Goal: Check status: Check status

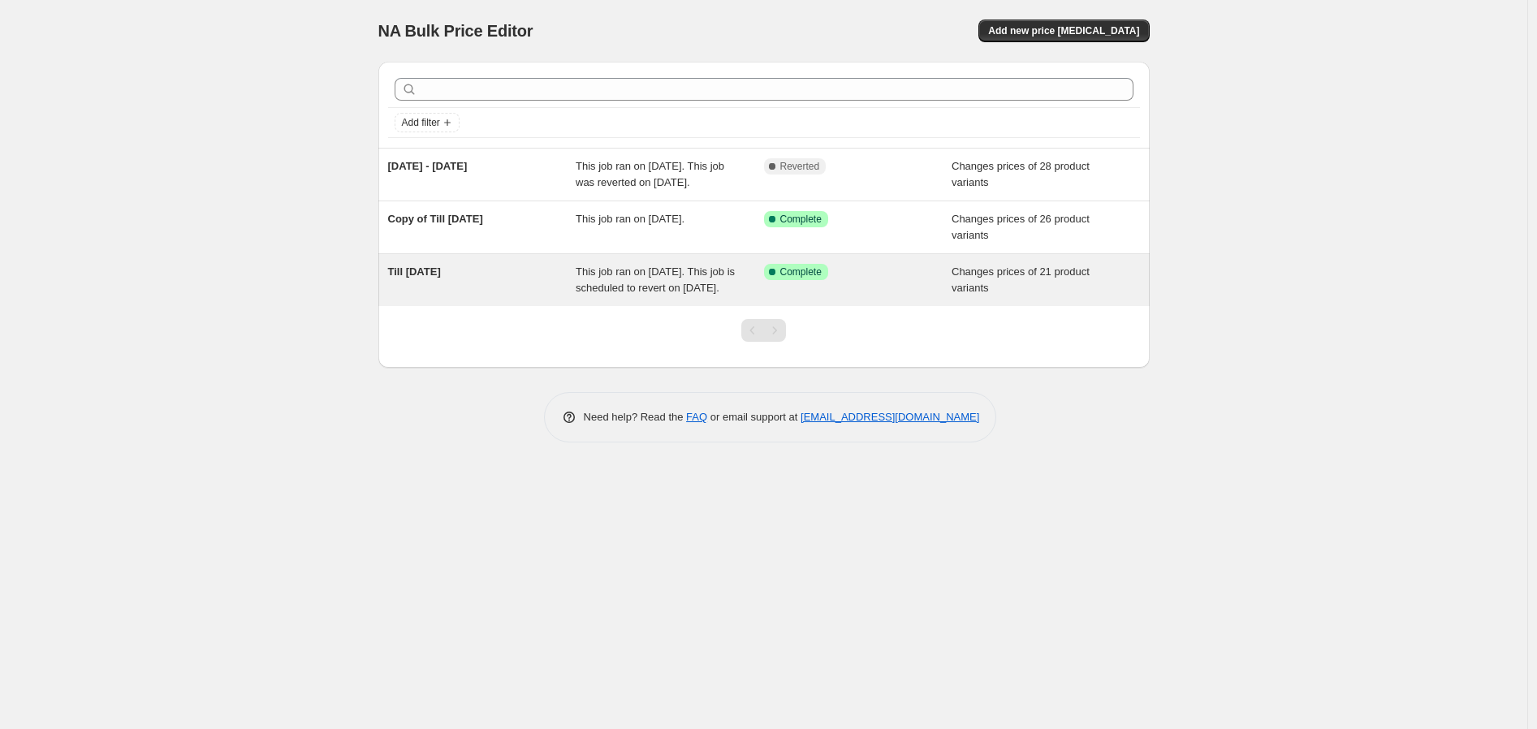
click at [702, 294] on span "This job ran on [DATE]. This job is scheduled to revert on [DATE]." at bounding box center [655, 279] width 159 height 28
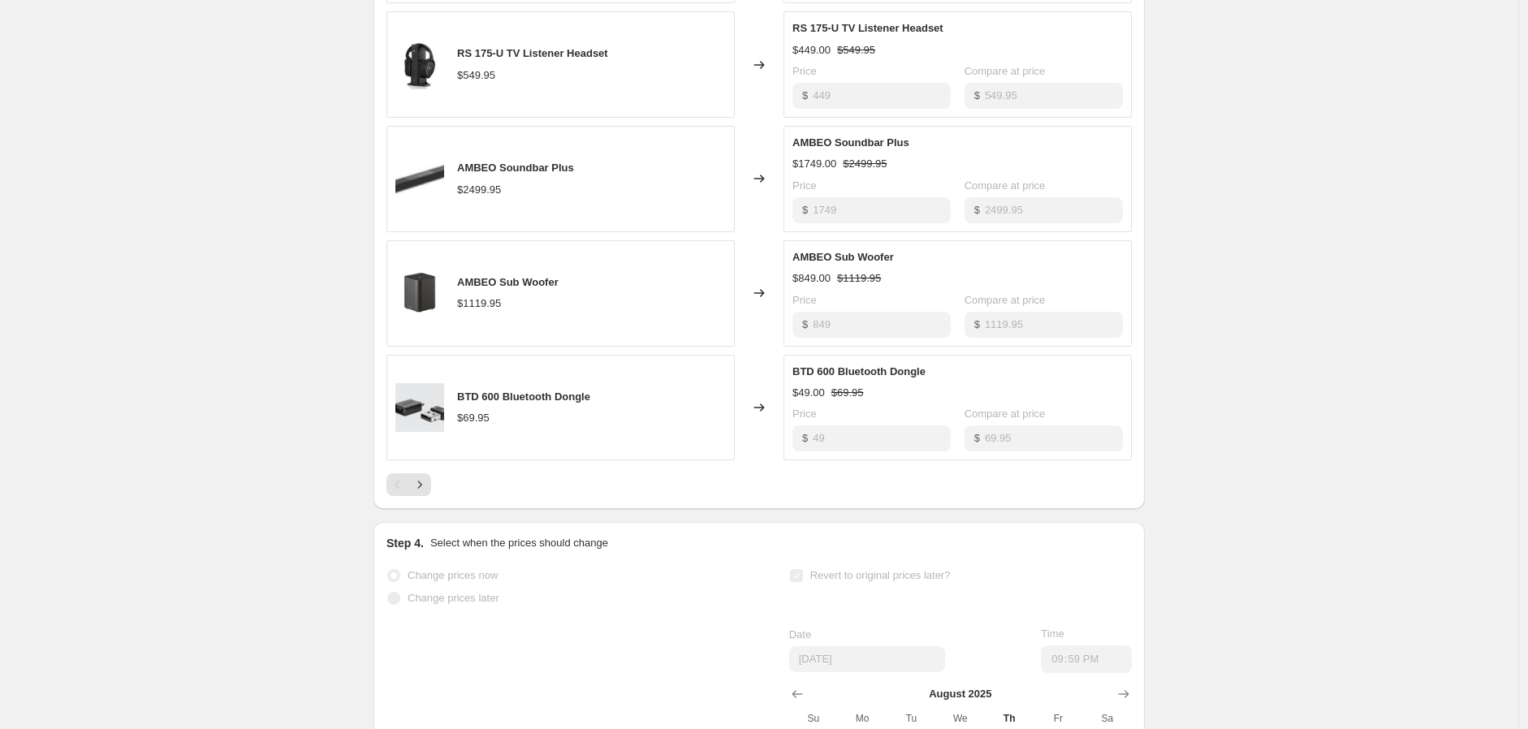
scroll to position [1260, 0]
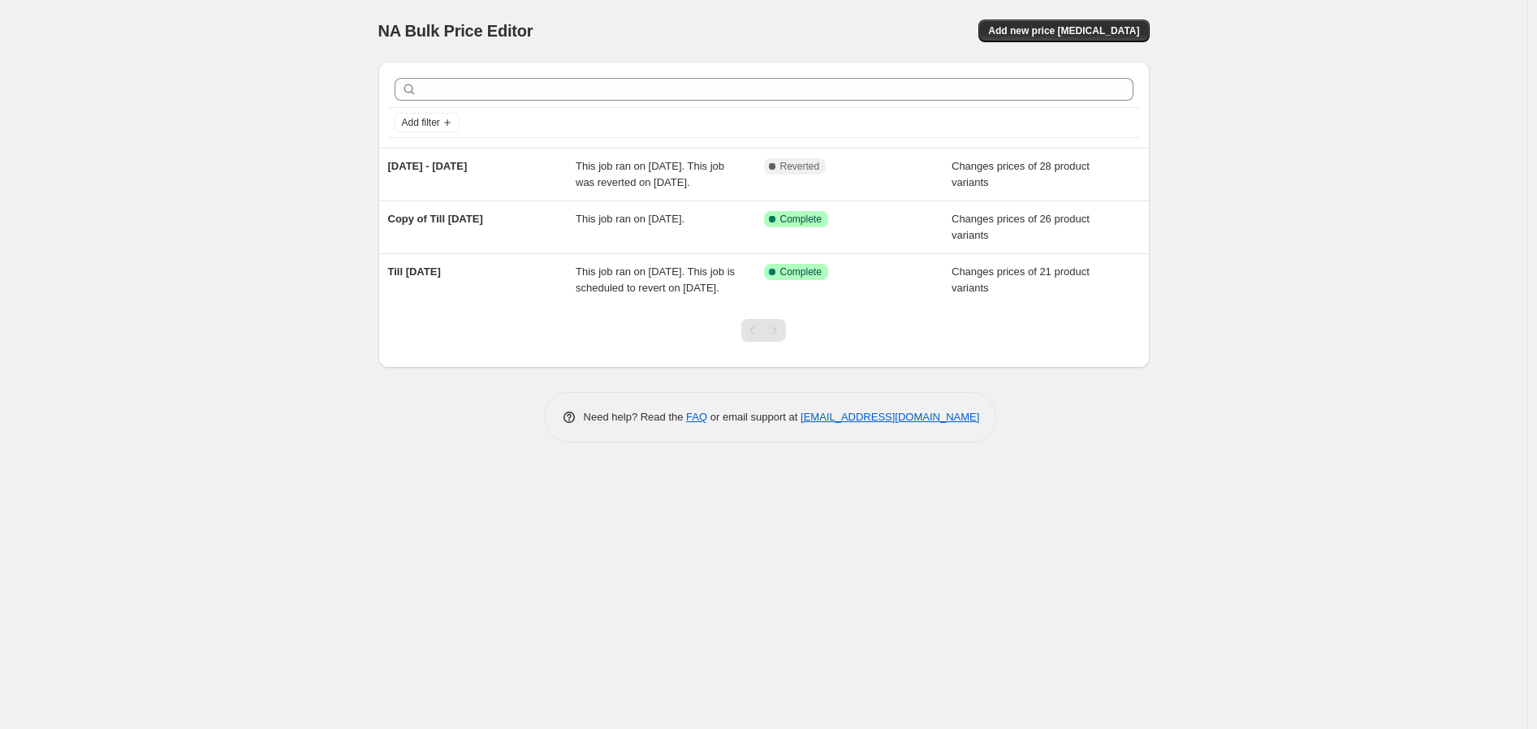
drag, startPoint x: 621, startPoint y: 325, endPoint x: 486, endPoint y: 430, distance: 171.8
click at [486, 430] on div "Add filter [DATE] - [DATE] This job ran on [DATE]. This job was reverted on [DA…" at bounding box center [763, 246] width 771 height 394
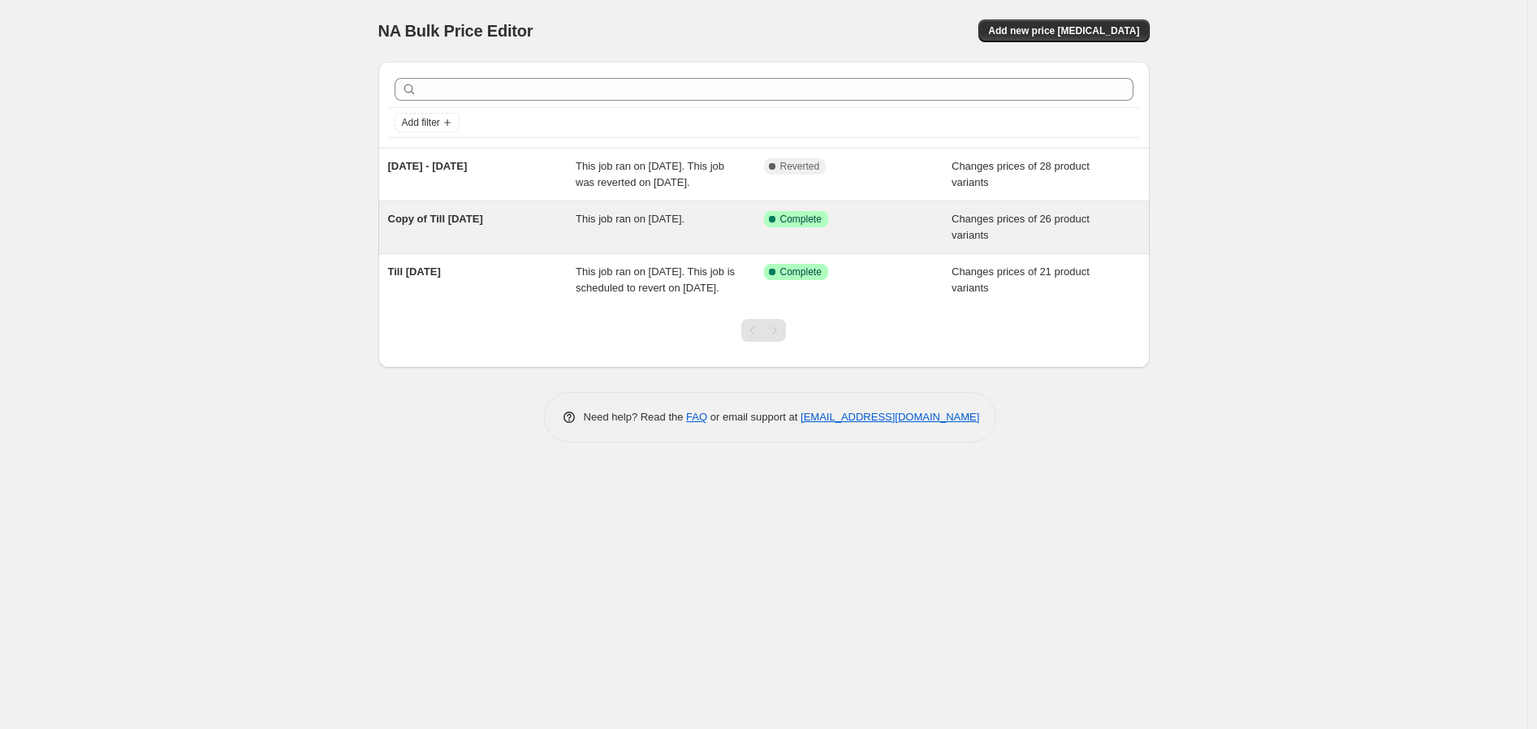
click at [628, 225] on span "This job ran on [DATE]." at bounding box center [630, 219] width 109 height 12
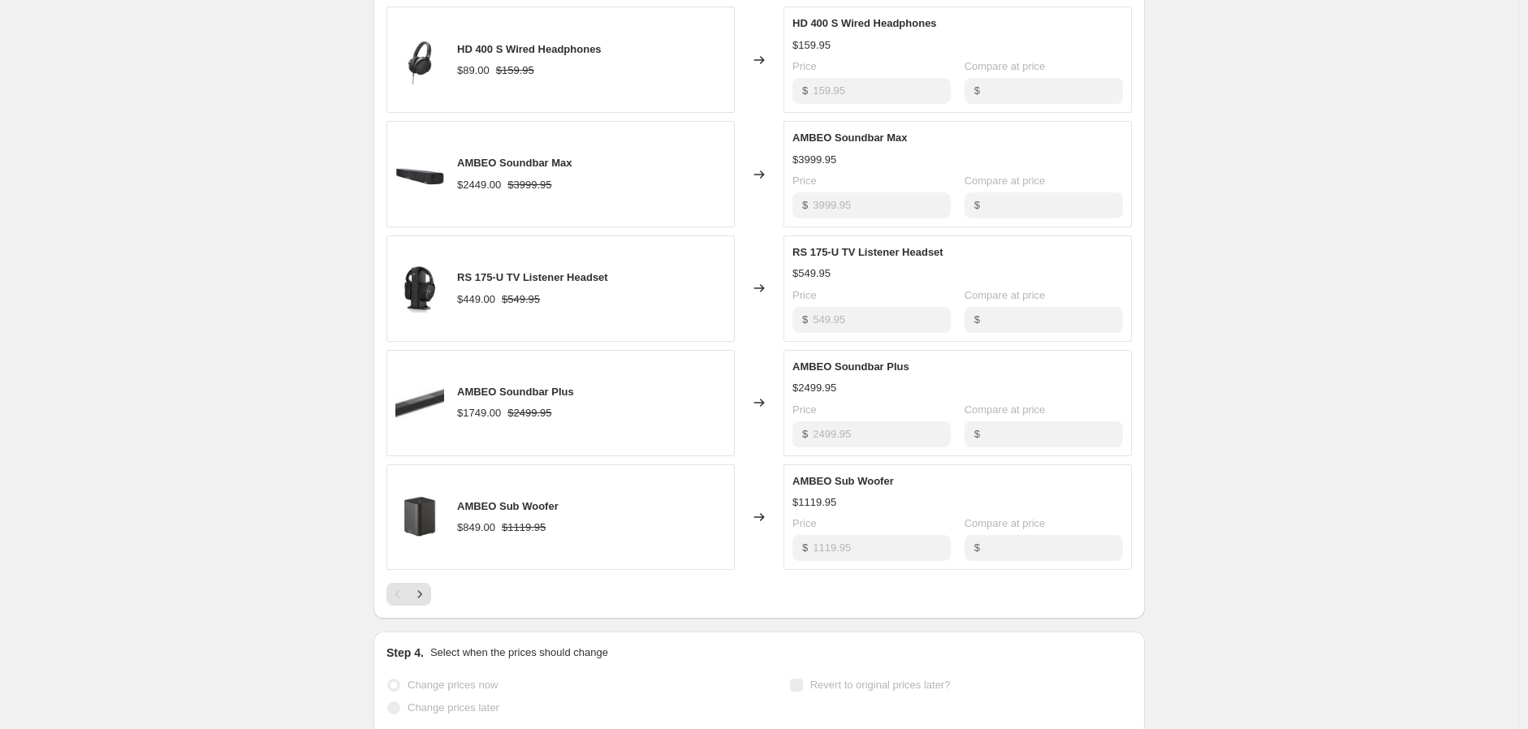
scroll to position [670, 0]
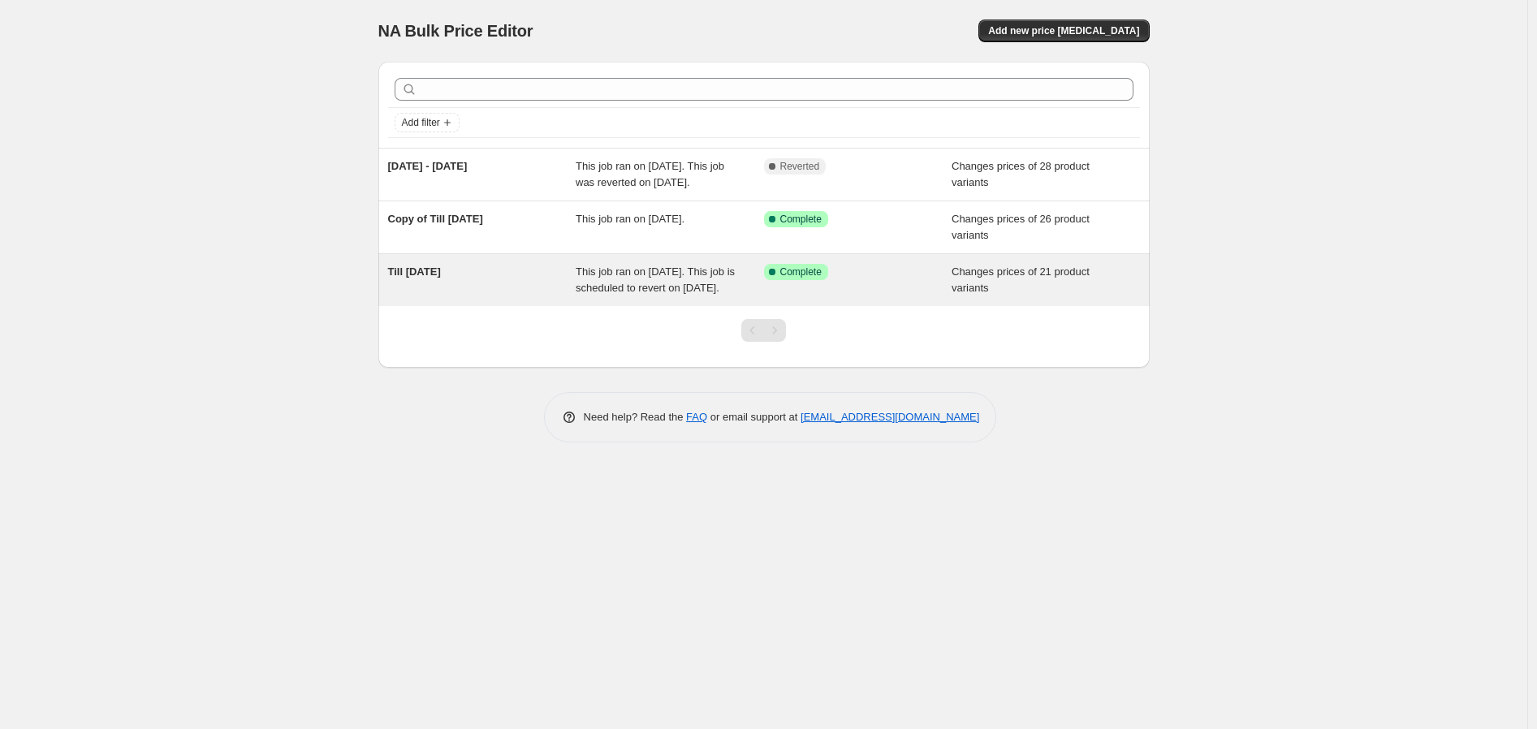
click at [667, 294] on span "This job ran on [DATE]. This job is scheduled to revert on [DATE]." at bounding box center [655, 279] width 159 height 28
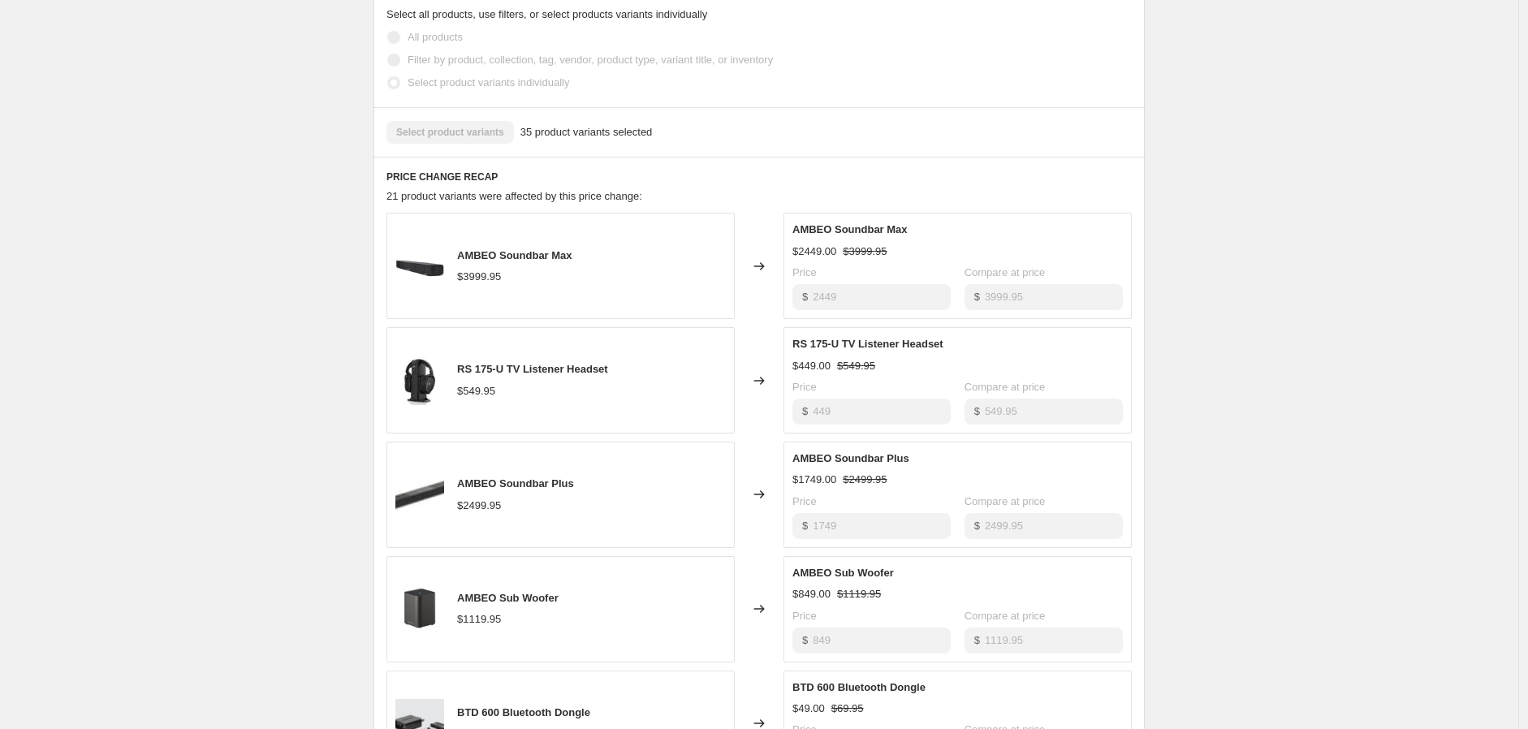
scroll to position [1260, 0]
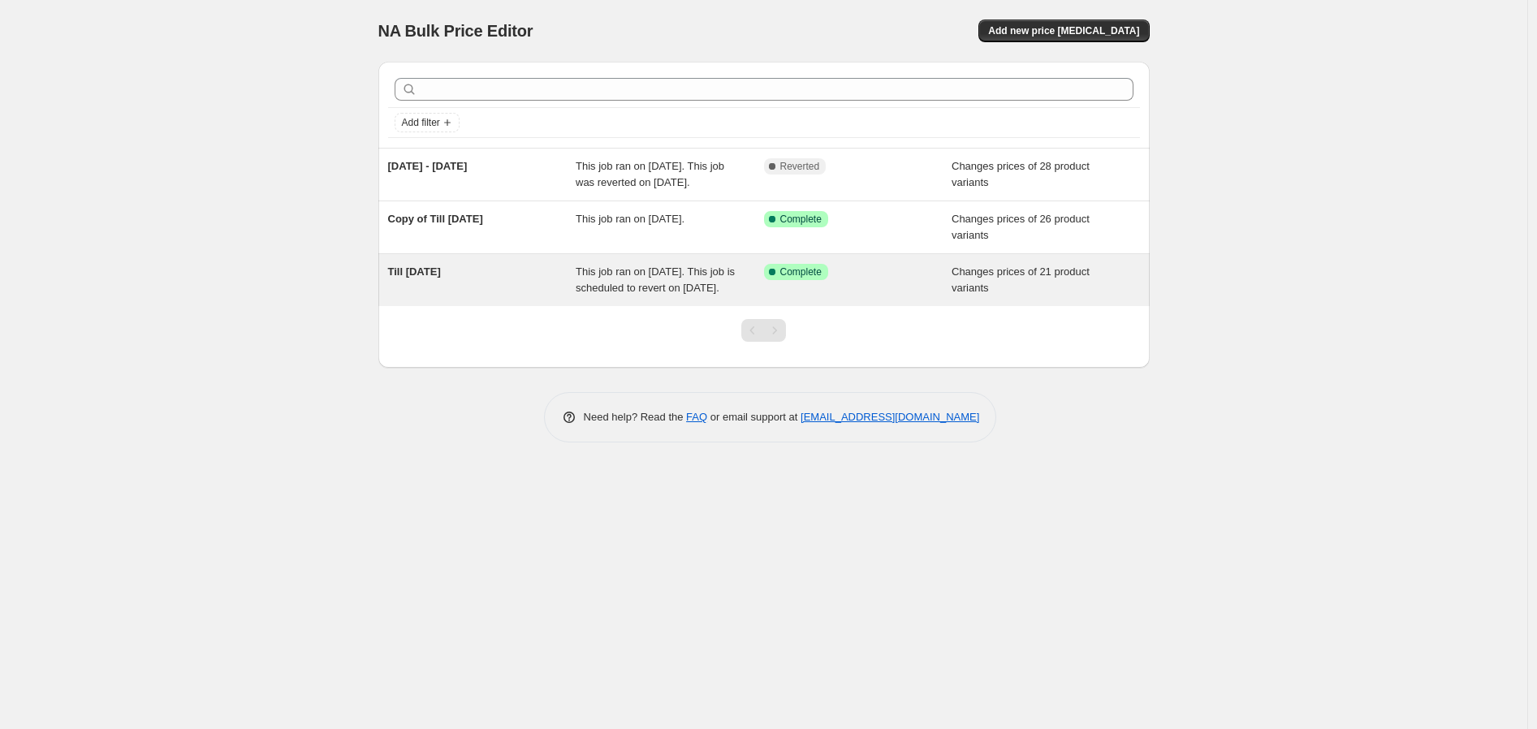
click at [643, 294] on span "This job ran on [DATE]. This job is scheduled to revert on [DATE]." at bounding box center [655, 279] width 159 height 28
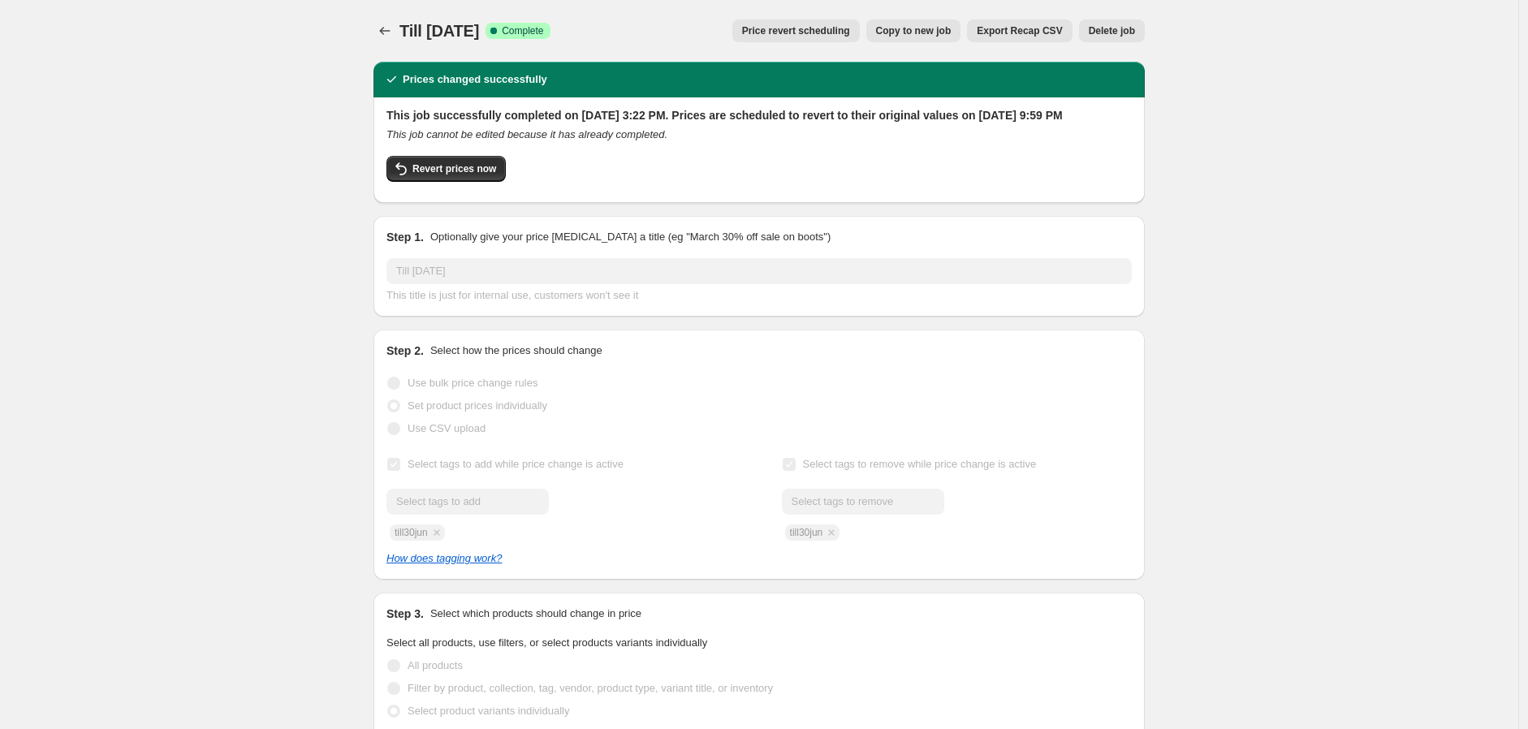
click at [399, 19] on div at bounding box center [386, 30] width 26 height 23
click at [393, 25] on icon "Price change jobs" at bounding box center [385, 31] width 16 height 16
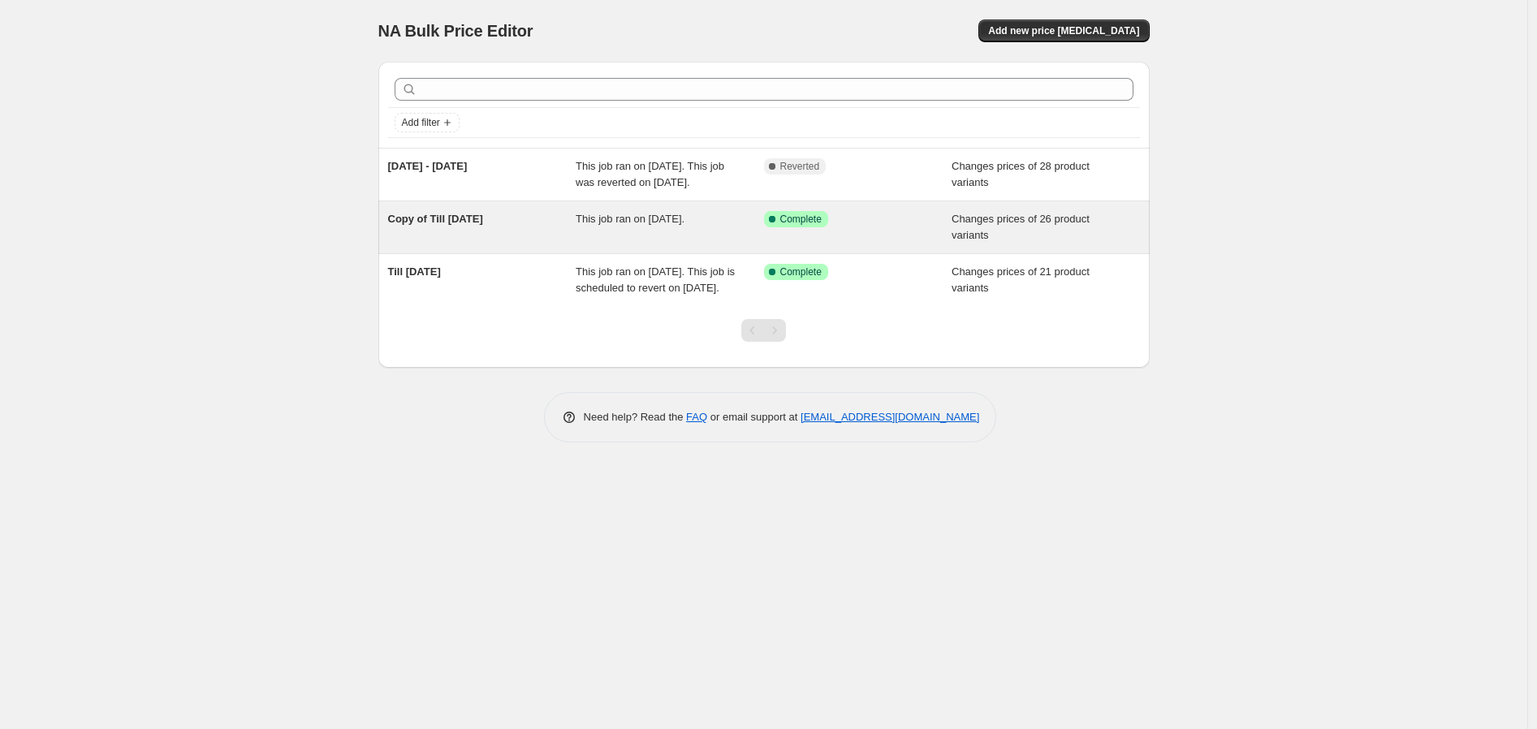
click at [468, 225] on span "Copy of Till [DATE]" at bounding box center [435, 219] width 95 height 12
